Goal: Answer question/provide support

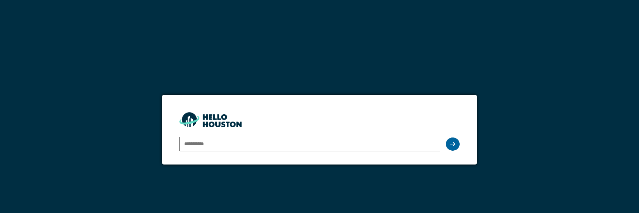
type input "**********"
click at [450, 144] on div at bounding box center [453, 143] width 14 height 13
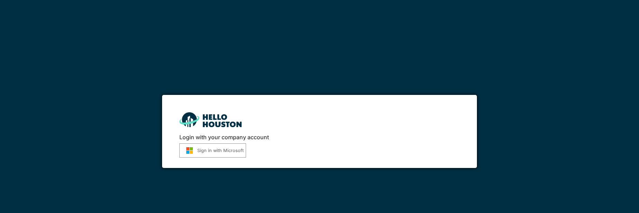
click at [231, 146] on button "Sign in with Microsoft" at bounding box center [212, 150] width 67 height 14
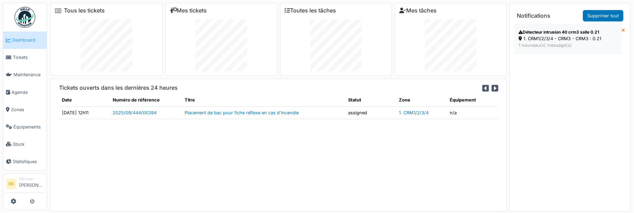
click at [520, 33] on icon at bounding box center [521, 32] width 4 height 4
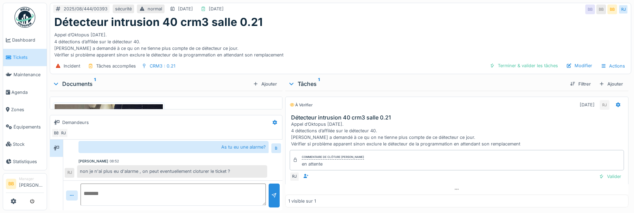
scroll to position [5, 0]
click at [596, 171] on div "Valider" at bounding box center [610, 175] width 28 height 9
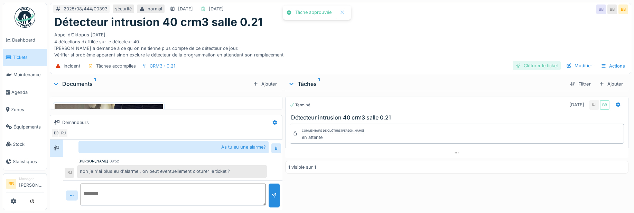
click at [544, 63] on div "Clôturer le ticket" at bounding box center [537, 65] width 48 height 9
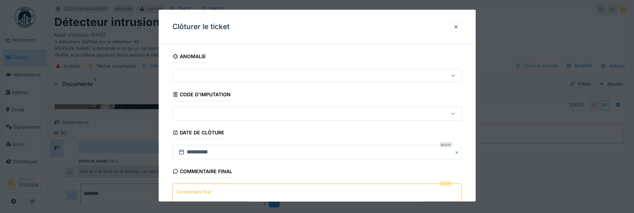
click at [254, 193] on textarea "Commentaire final" at bounding box center [316, 197] width 289 height 28
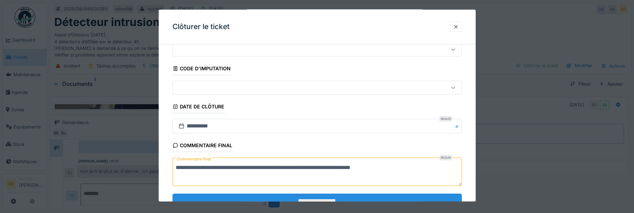
scroll to position [52, 0]
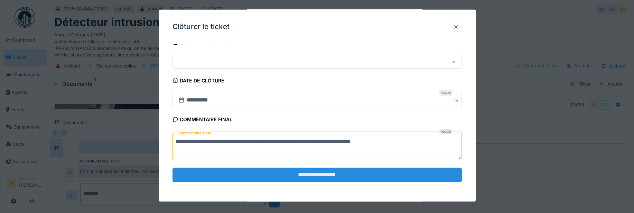
type textarea "**********"
click at [353, 174] on input "**********" at bounding box center [316, 174] width 289 height 15
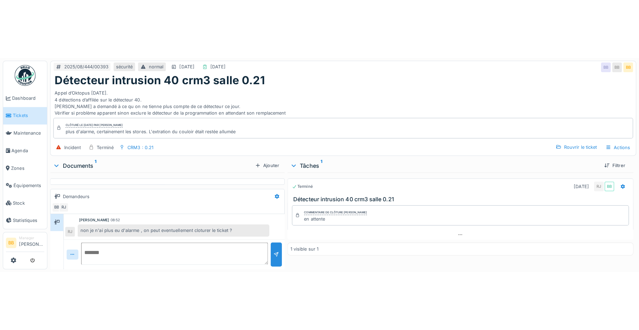
scroll to position [18, 0]
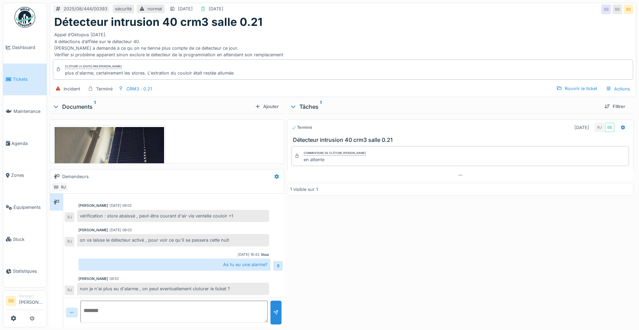
click at [25, 88] on link "Tickets" at bounding box center [25, 80] width 44 height 32
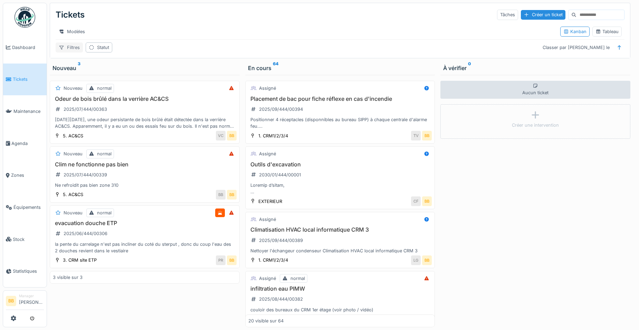
click at [77, 53] on div "Filtres" at bounding box center [69, 48] width 27 height 10
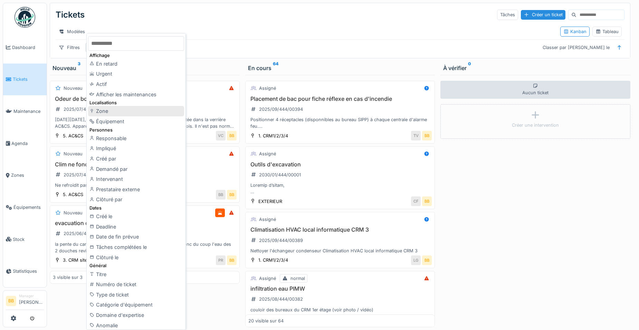
click at [112, 112] on div "Zone" at bounding box center [136, 111] width 96 height 10
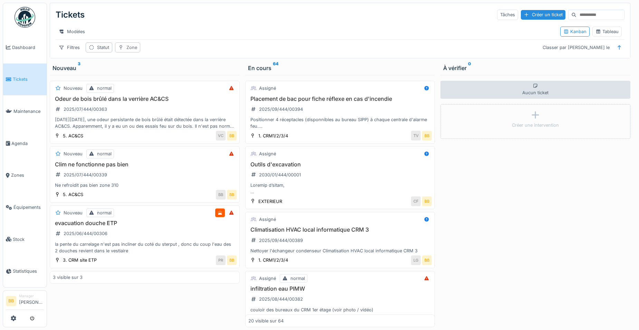
click at [134, 51] on div "Zone" at bounding box center [132, 47] width 11 height 7
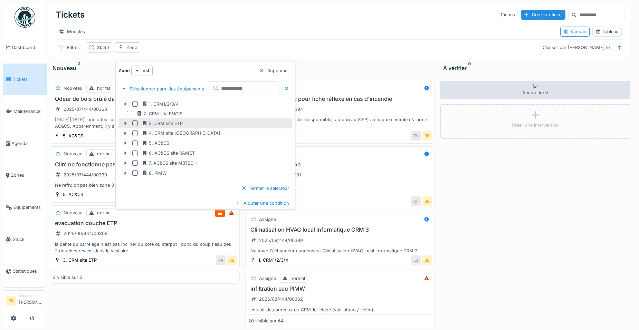
click at [134, 126] on div at bounding box center [135, 124] width 6 height 6
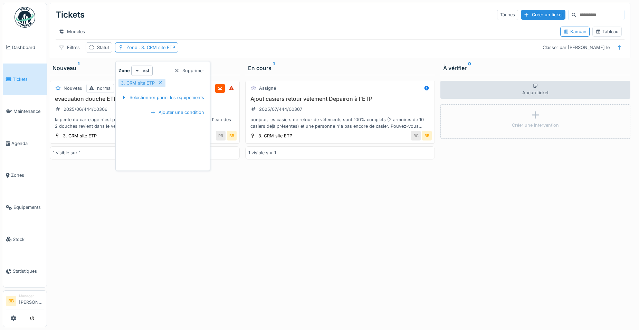
click at [221, 228] on div "Nouveau normal evacuation douche ETP 2025/06/444/00306 la pente du carrelage n'…" at bounding box center [145, 201] width 190 height 253
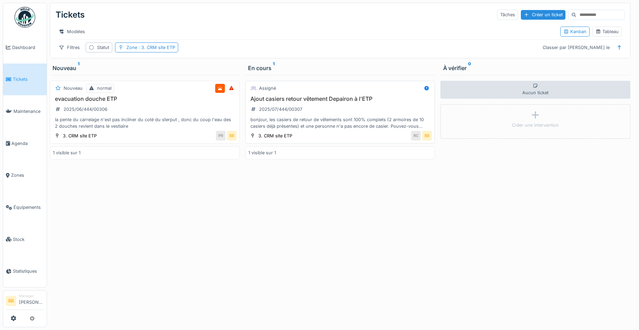
click at [294, 102] on h3 "Ajout casiers retour vêtement Depairon à l'ETP" at bounding box center [341, 99] width 184 height 7
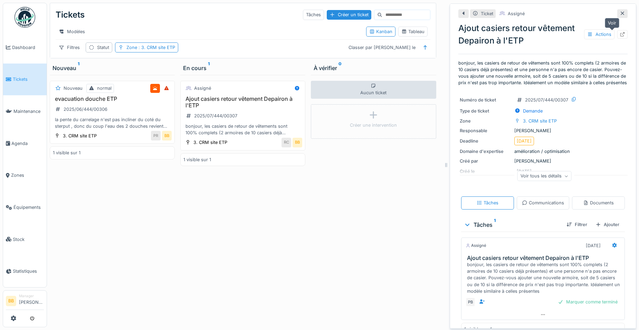
click at [620, 32] on icon at bounding box center [623, 34] width 6 height 4
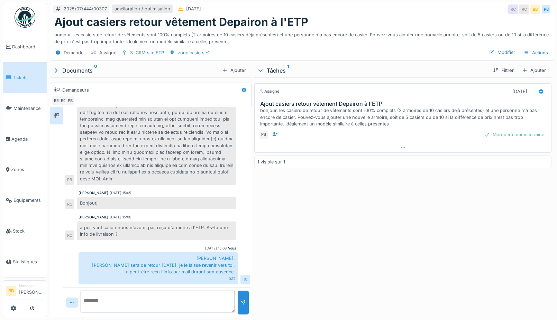
click at [141, 298] on textarea at bounding box center [158, 302] width 154 height 22
type textarea "**********"
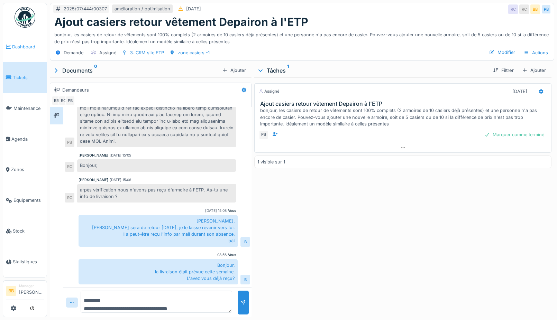
click at [31, 45] on span "Dashboard" at bounding box center [28, 47] width 32 height 7
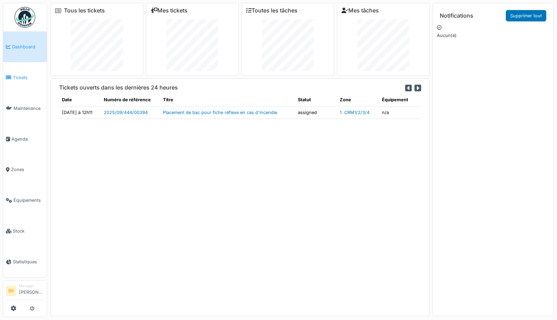
click at [18, 75] on span "Tickets" at bounding box center [28, 77] width 31 height 7
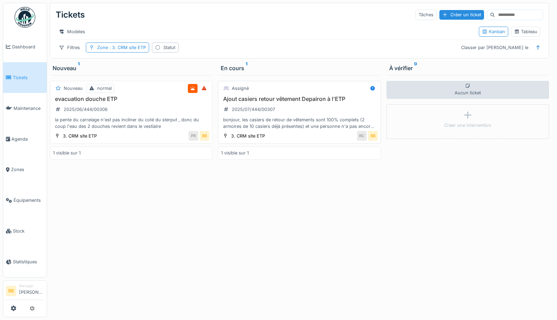
click at [266, 102] on h3 "Ajout casiers retour vêtement Depairon à l'ETP" at bounding box center [299, 99] width 156 height 7
